Goal: Book appointment/travel/reservation

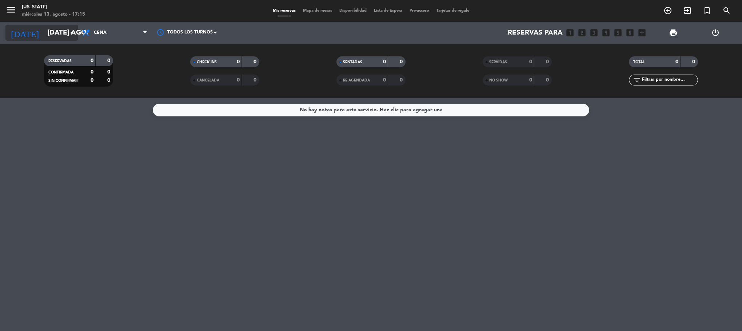
click at [73, 34] on icon "arrow_drop_down" at bounding box center [72, 32] width 9 height 9
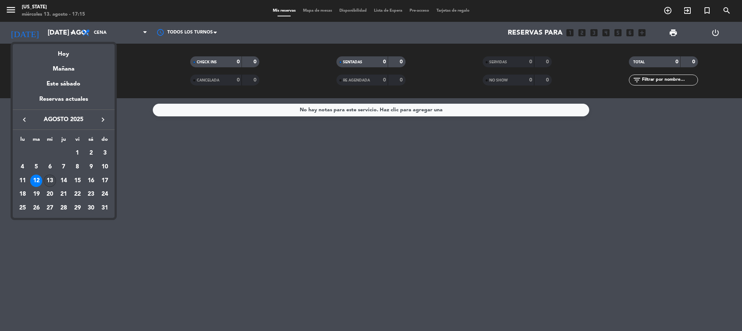
click at [53, 179] on div "13" at bounding box center [50, 181] width 12 height 12
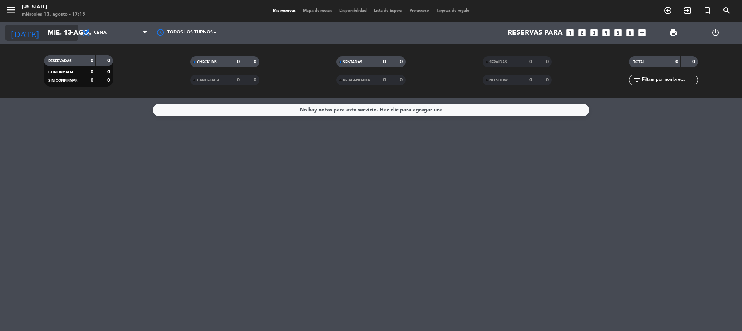
click at [65, 35] on input "mié. 13 ago." at bounding box center [88, 32] width 88 height 15
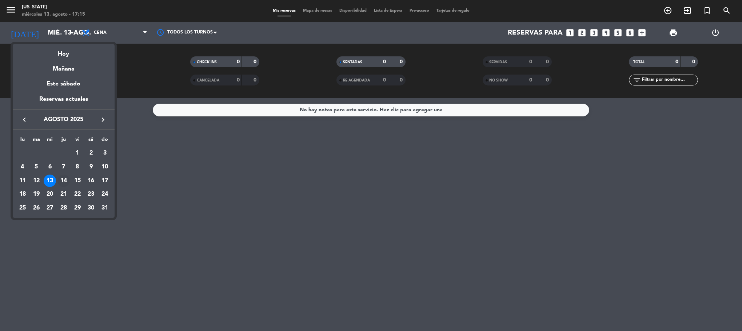
click at [68, 179] on div "14" at bounding box center [63, 181] width 12 height 12
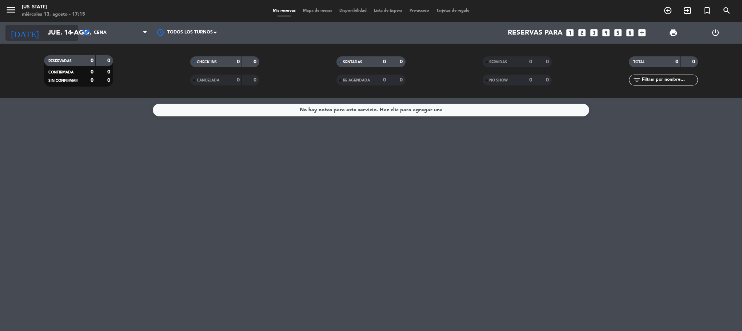
click at [47, 36] on input "jue. 14 ago." at bounding box center [88, 32] width 88 height 15
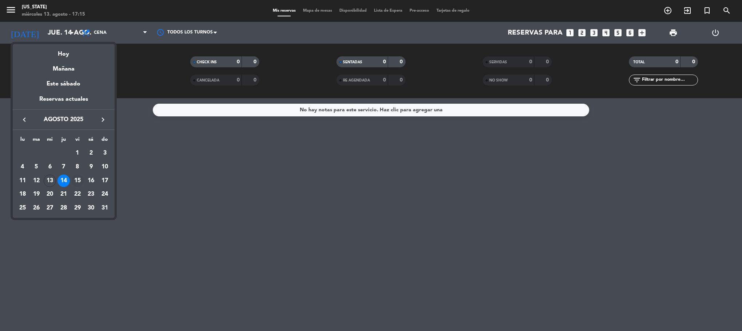
click at [78, 184] on div "15" at bounding box center [77, 181] width 12 height 12
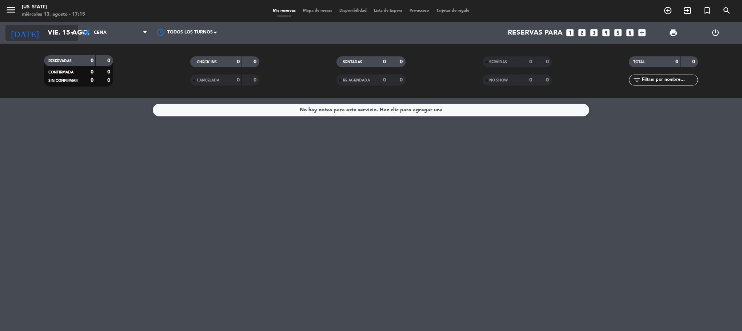
click at [56, 30] on input "vie. 15 ago." at bounding box center [88, 32] width 88 height 15
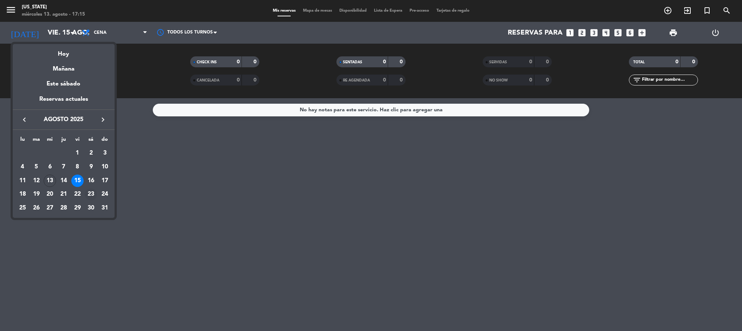
click at [94, 188] on td "23" at bounding box center [91, 195] width 14 height 14
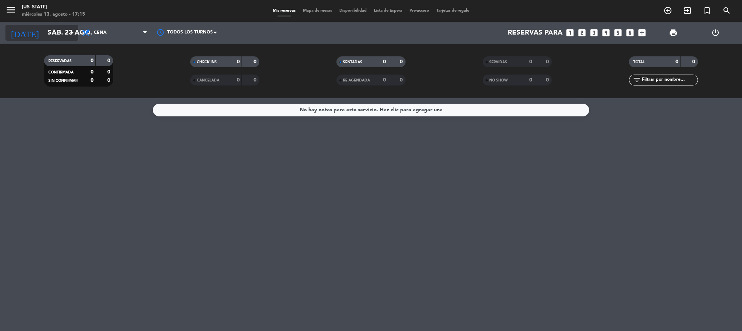
click at [56, 35] on input "sáb. 23 ago." at bounding box center [88, 32] width 88 height 15
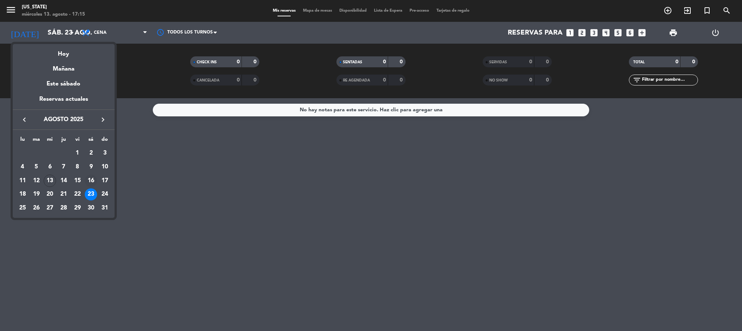
click at [90, 180] on div "16" at bounding box center [91, 181] width 12 height 12
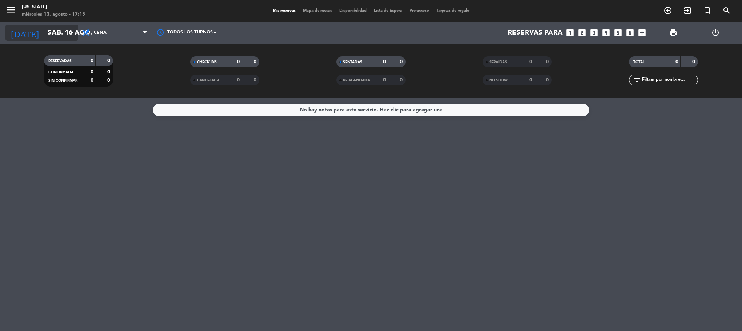
click at [66, 29] on input "sáb. 16 ago." at bounding box center [88, 32] width 88 height 15
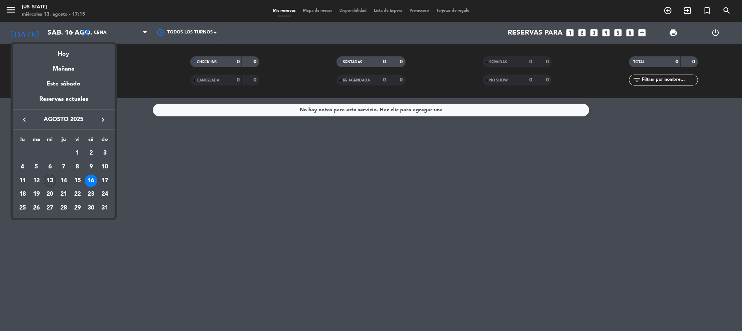
click at [53, 183] on div "13" at bounding box center [50, 181] width 12 height 12
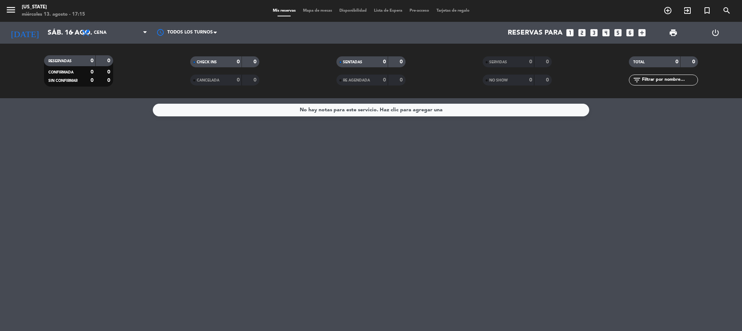
type input "mié. 13 ago."
click at [106, 197] on div "No hay notas para este servicio. Haz clic para agregar una" at bounding box center [371, 214] width 742 height 233
click at [397, 185] on div "No hay notas para este servicio. Haz clic para agregar una" at bounding box center [371, 214] width 742 height 233
